Goal: Task Accomplishment & Management: Manage account settings

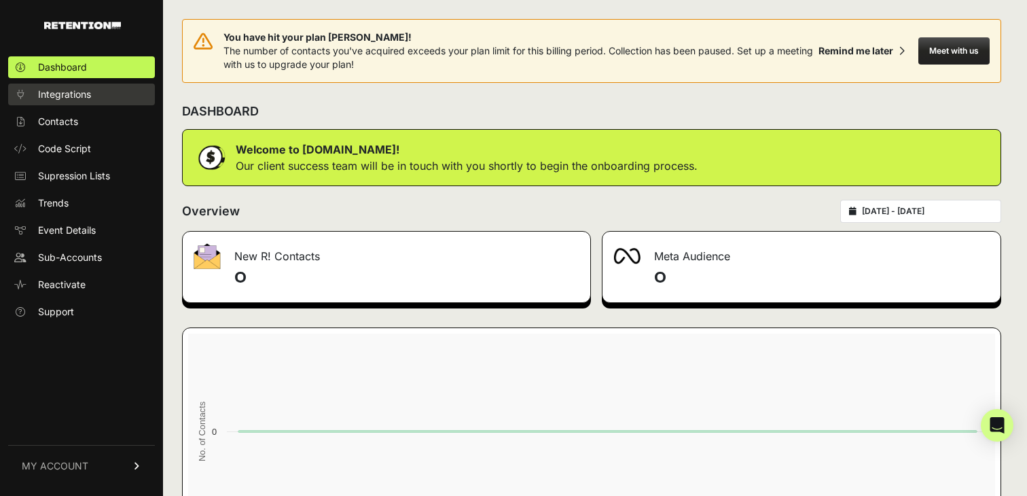
click at [62, 94] on span "Integrations" at bounding box center [64, 95] width 53 height 14
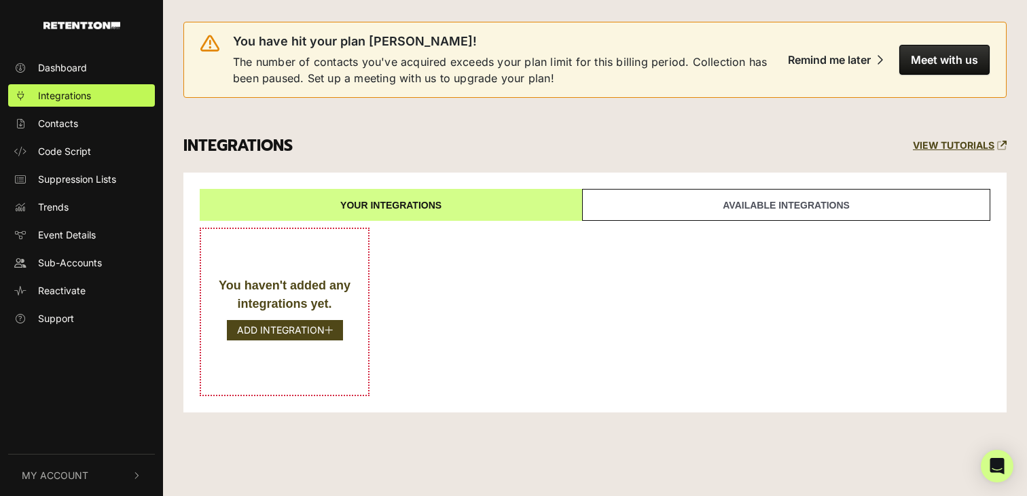
click at [86, 472] on span "My Account" at bounding box center [55, 475] width 67 height 14
click at [136, 287] on icon "button" at bounding box center [137, 291] width 8 height 10
click at [90, 259] on span "Sub-Accounts" at bounding box center [70, 262] width 64 height 14
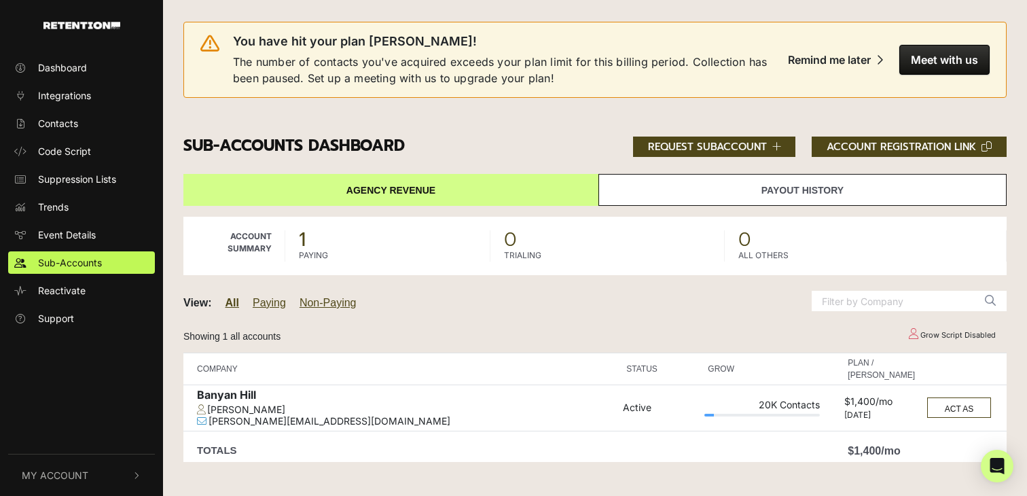
click at [741, 196] on link "Payout History" at bounding box center [803, 190] width 408 height 32
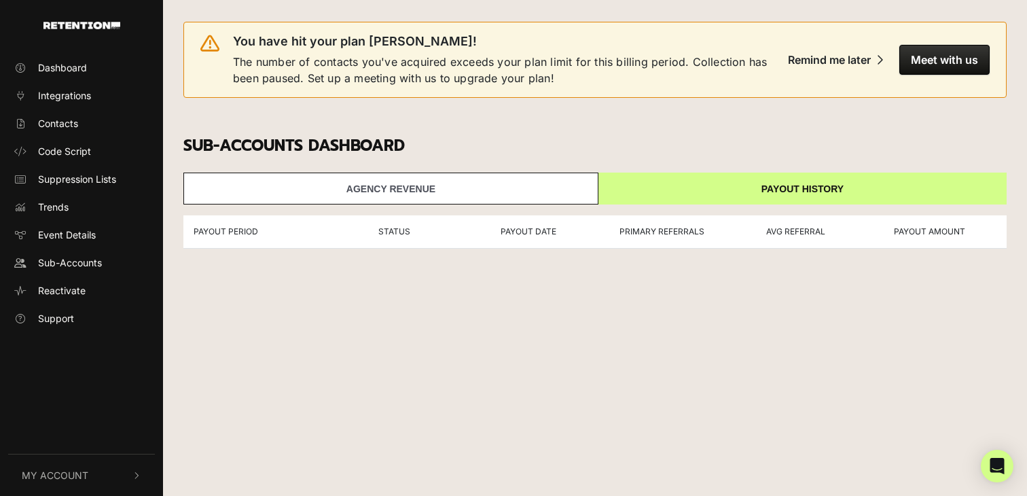
click at [531, 191] on link "Agency Revenue" at bounding box center [390, 189] width 415 height 32
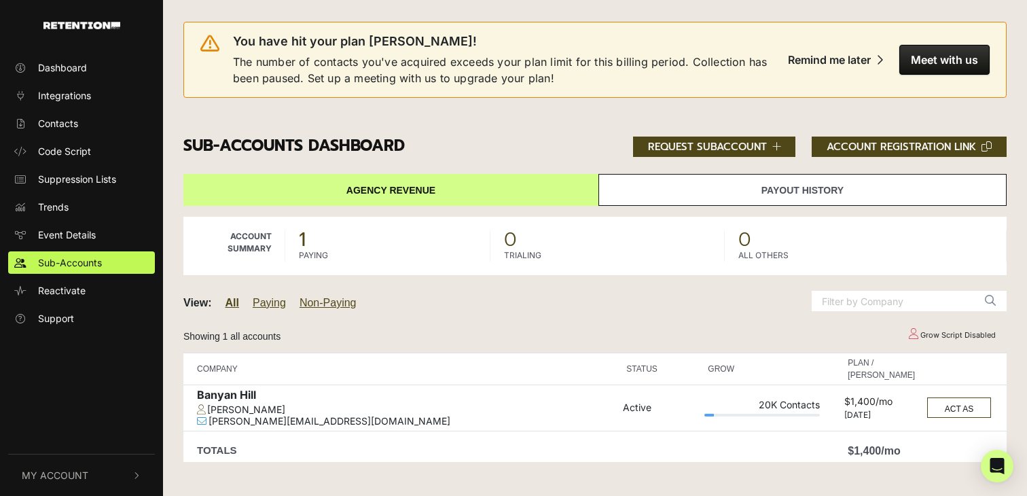
click at [95, 469] on button "My Account" at bounding box center [81, 475] width 147 height 41
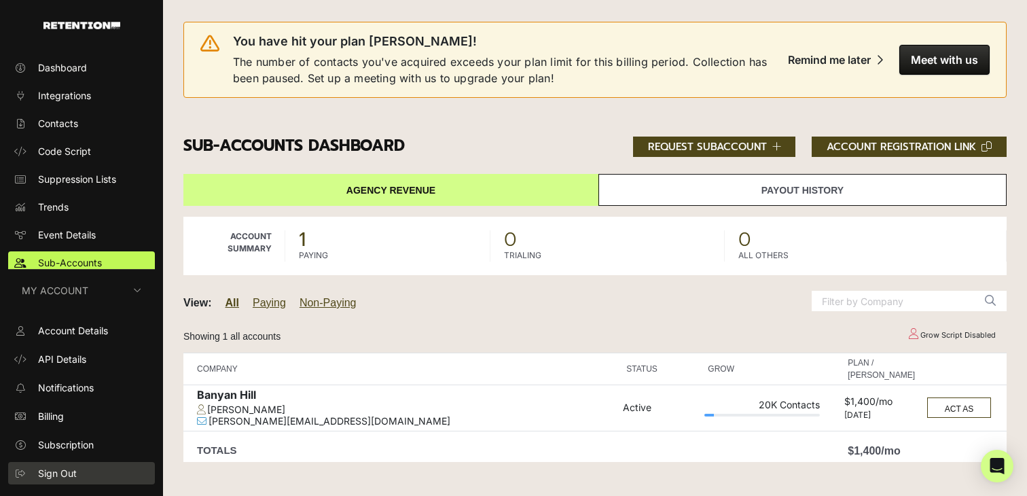
click at [70, 472] on span "Sign Out" at bounding box center [57, 473] width 39 height 14
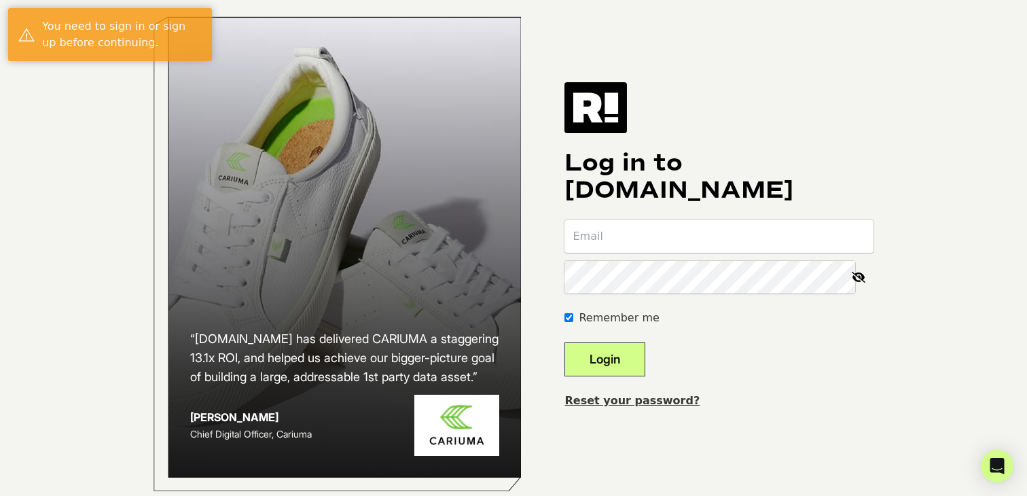
type input "[EMAIL_ADDRESS][DOMAIN_NAME]"
